Goal: Find specific page/section: Find specific page/section

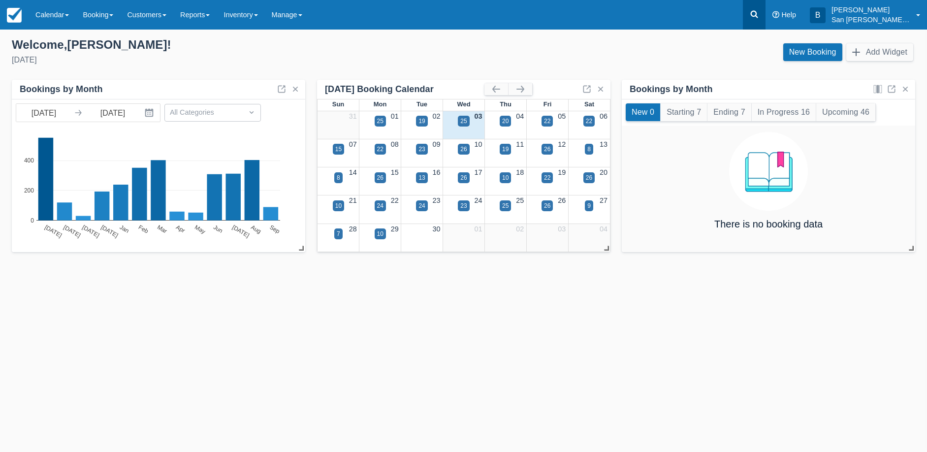
click at [761, 7] on link at bounding box center [754, 15] width 23 height 30
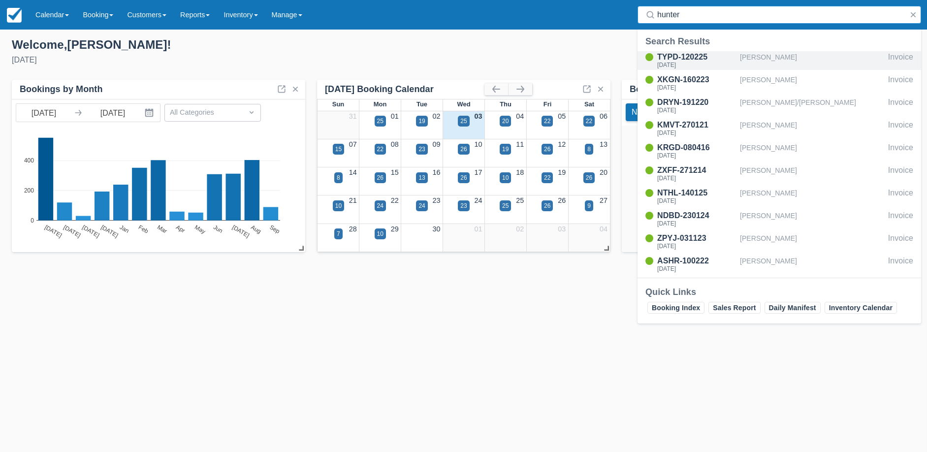
type input "hunter"
click at [679, 61] on div "TYPD-120225" at bounding box center [696, 57] width 79 height 12
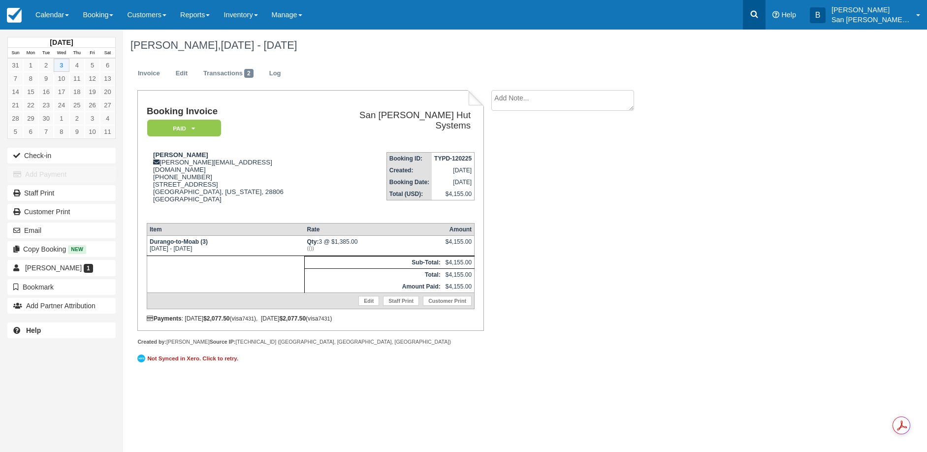
click at [758, 19] on icon at bounding box center [754, 14] width 10 height 10
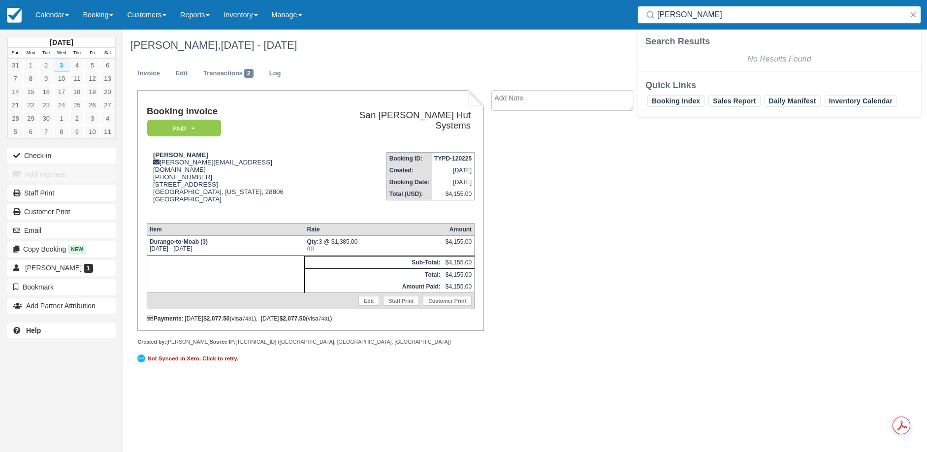
drag, startPoint x: 662, startPoint y: 5, endPoint x: 621, endPoint y: 9, distance: 41.5
click at [621, 8] on div "Menu Calendar Customer Inventory Month Week Day Booking Daily Manifest Daily Li…" at bounding box center [463, 15] width 927 height 30
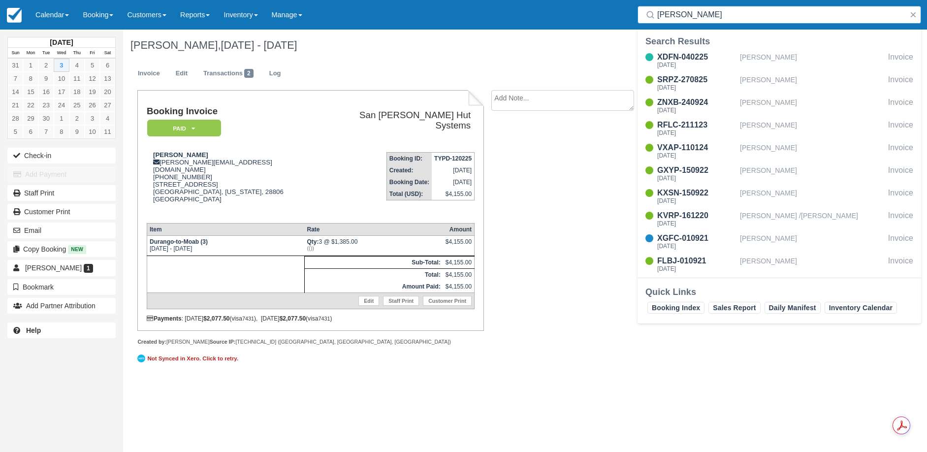
type input "[PERSON_NAME]"
drag, startPoint x: 704, startPoint y: 13, endPoint x: 601, endPoint y: 13, distance: 102.9
click at [601, 13] on div "Menu Calendar Customer Inventory Month Week Day Booking Daily Manifest Daily Li…" at bounding box center [463, 15] width 927 height 30
